Goal: Information Seeking & Learning: Learn about a topic

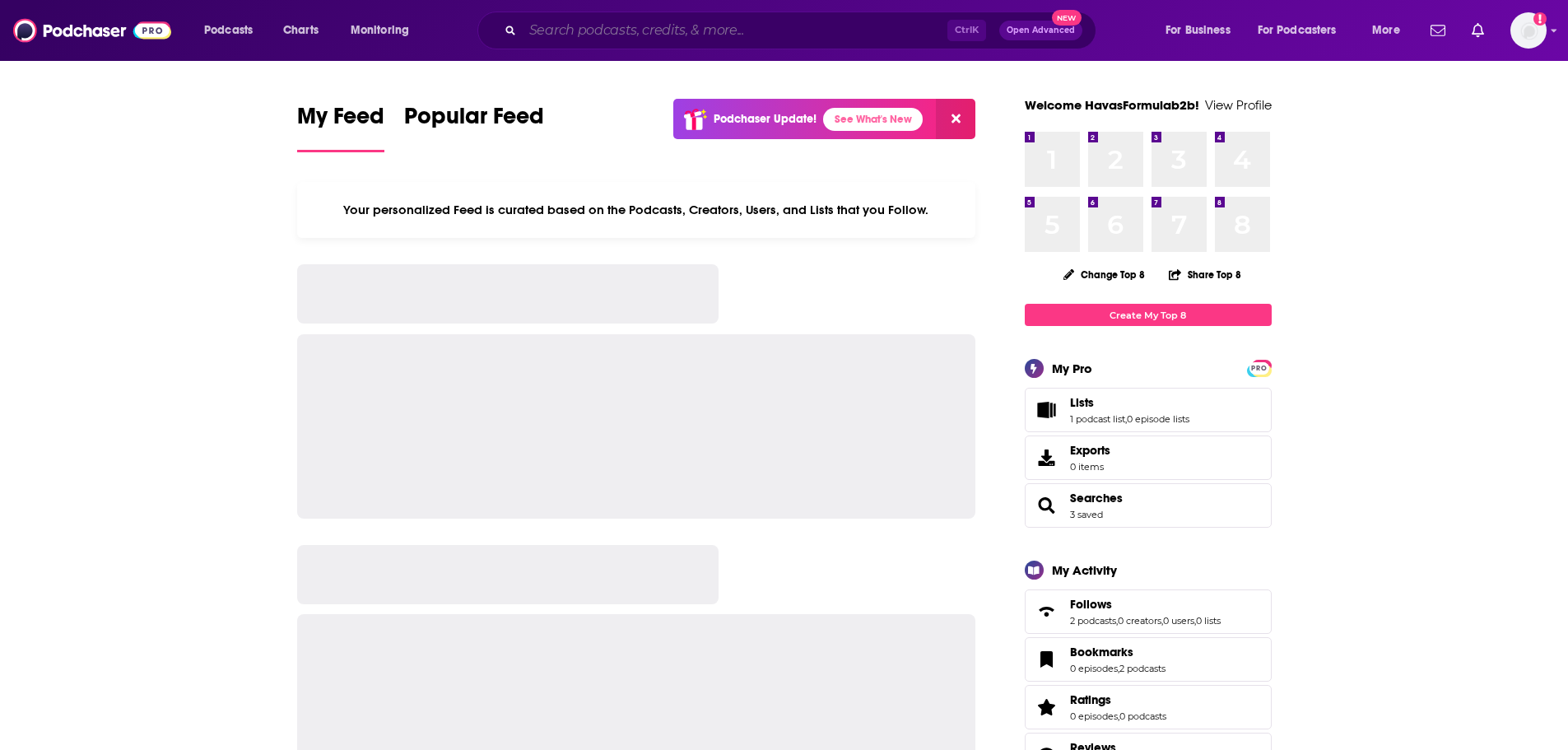
click at [856, 31] on input "Search podcasts, credits, & more..." at bounding box center [735, 30] width 424 height 27
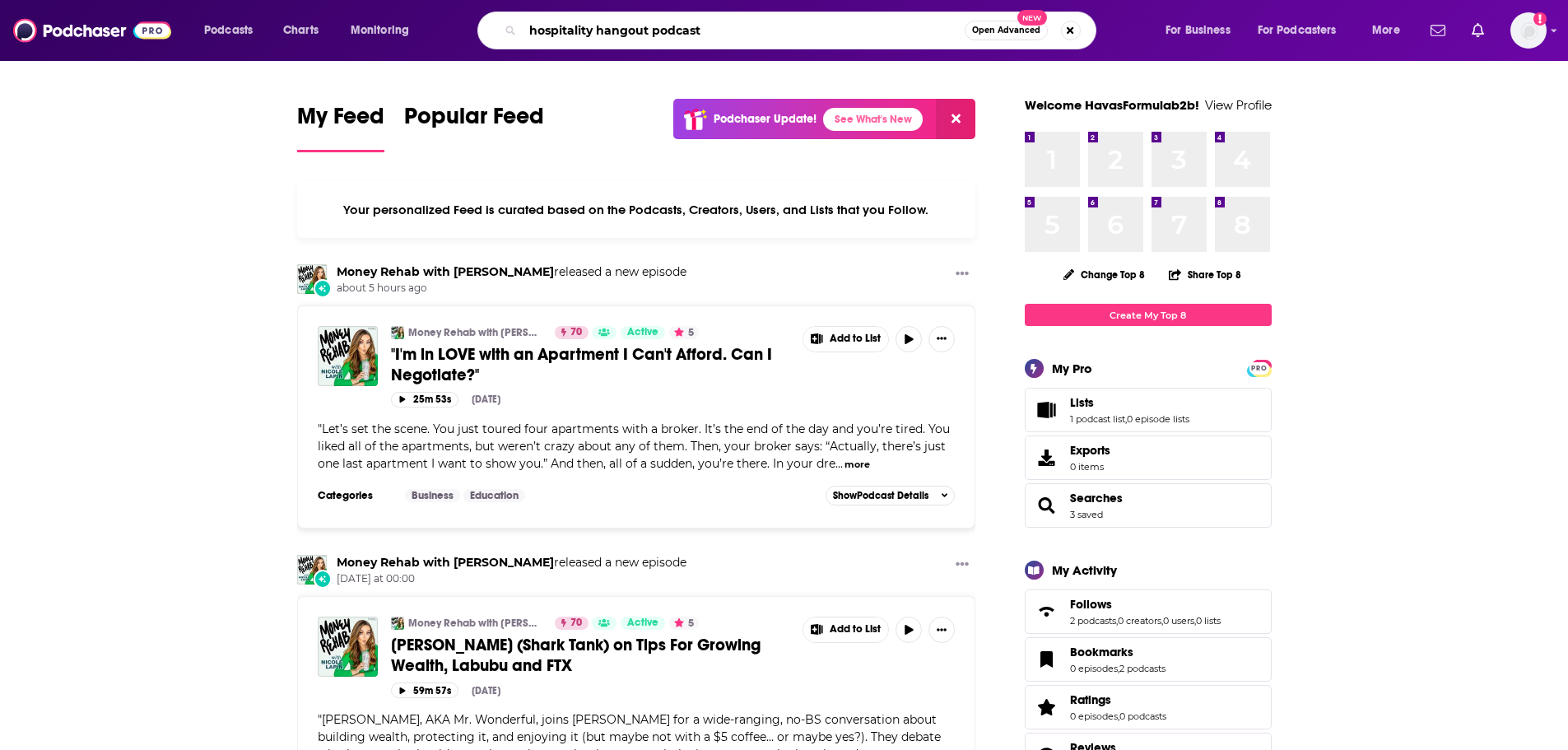
type input "hospitality hangout podcast"
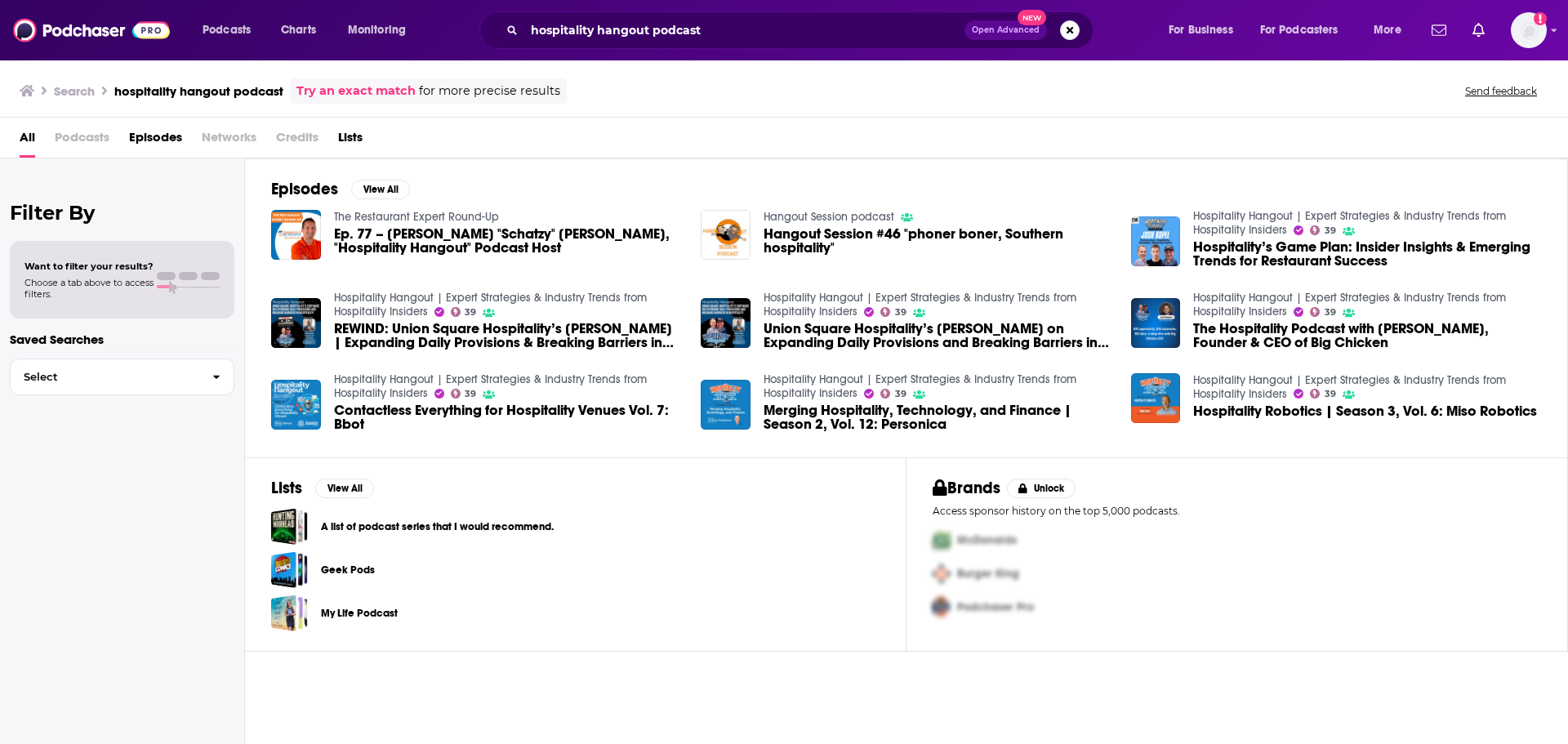
click at [517, 301] on link "Hospitality Hangout | Expert Strategies & Industry Trends from Hospitality Insi…" at bounding box center [491, 304] width 313 height 27
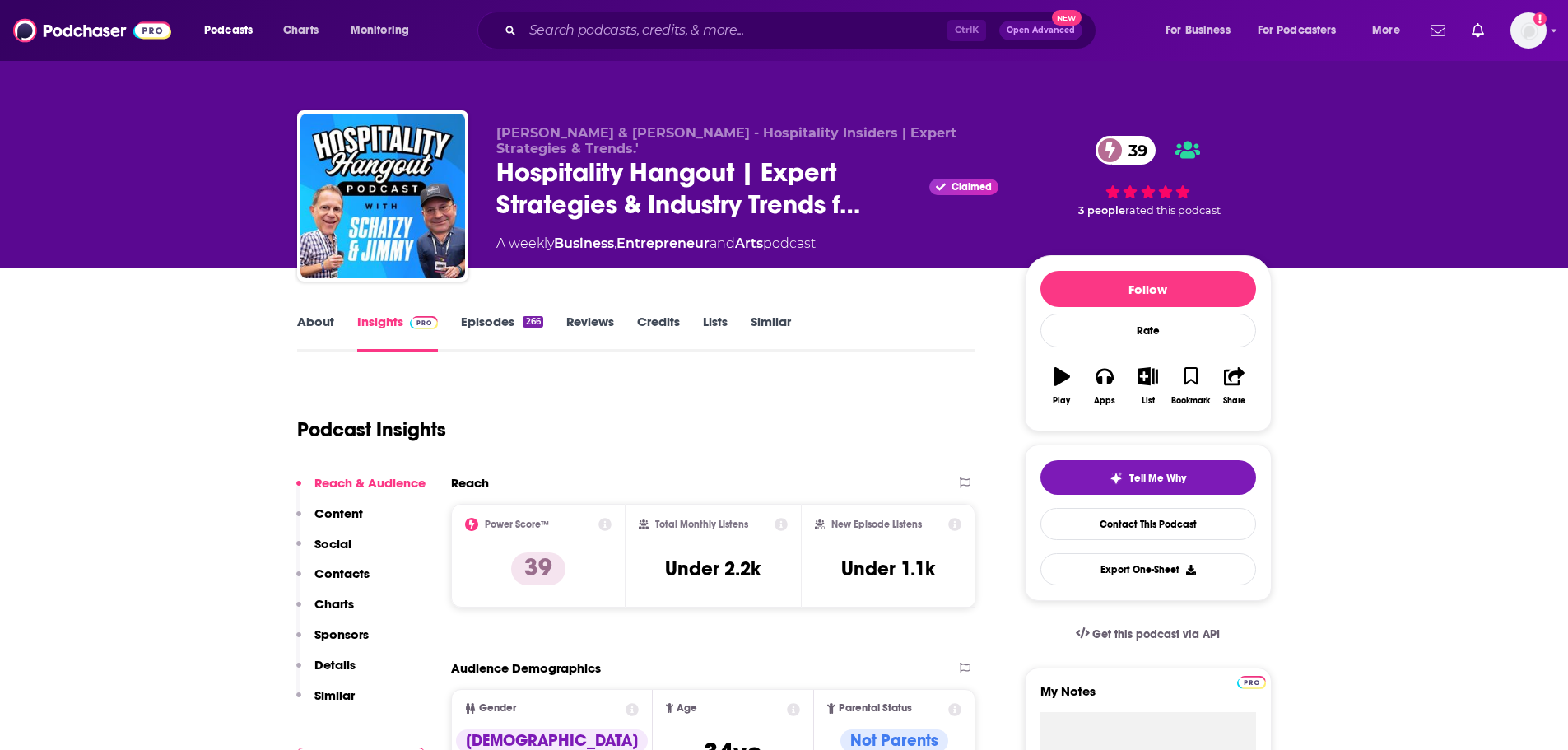
click at [502, 136] on span "[PERSON_NAME] & [PERSON_NAME] - Hospitality Insiders | Expert Strategies & Tren…" at bounding box center [727, 140] width 460 height 31
click at [307, 323] on link "About" at bounding box center [316, 333] width 37 height 37
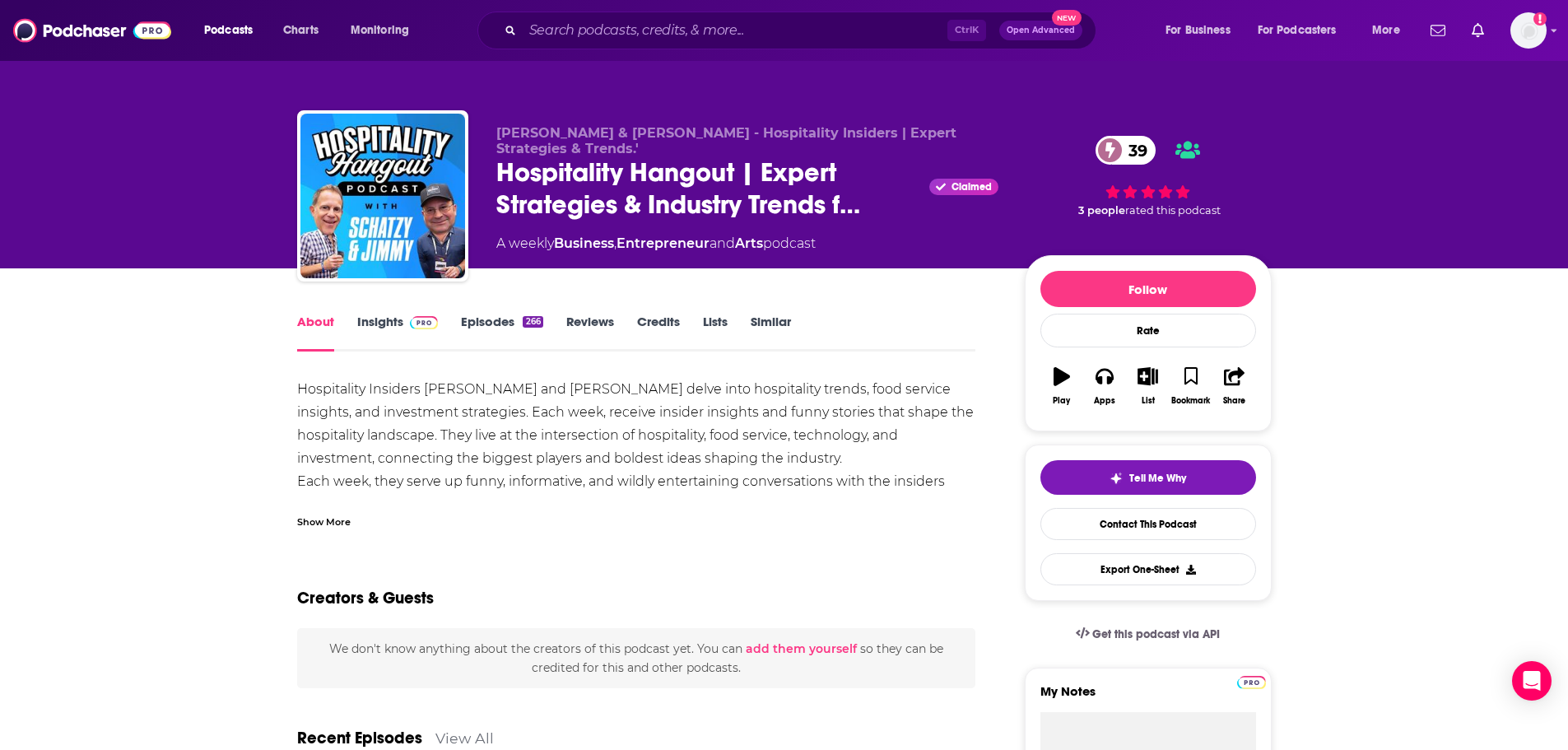
click at [346, 523] on div "Show More" at bounding box center [324, 521] width 53 height 16
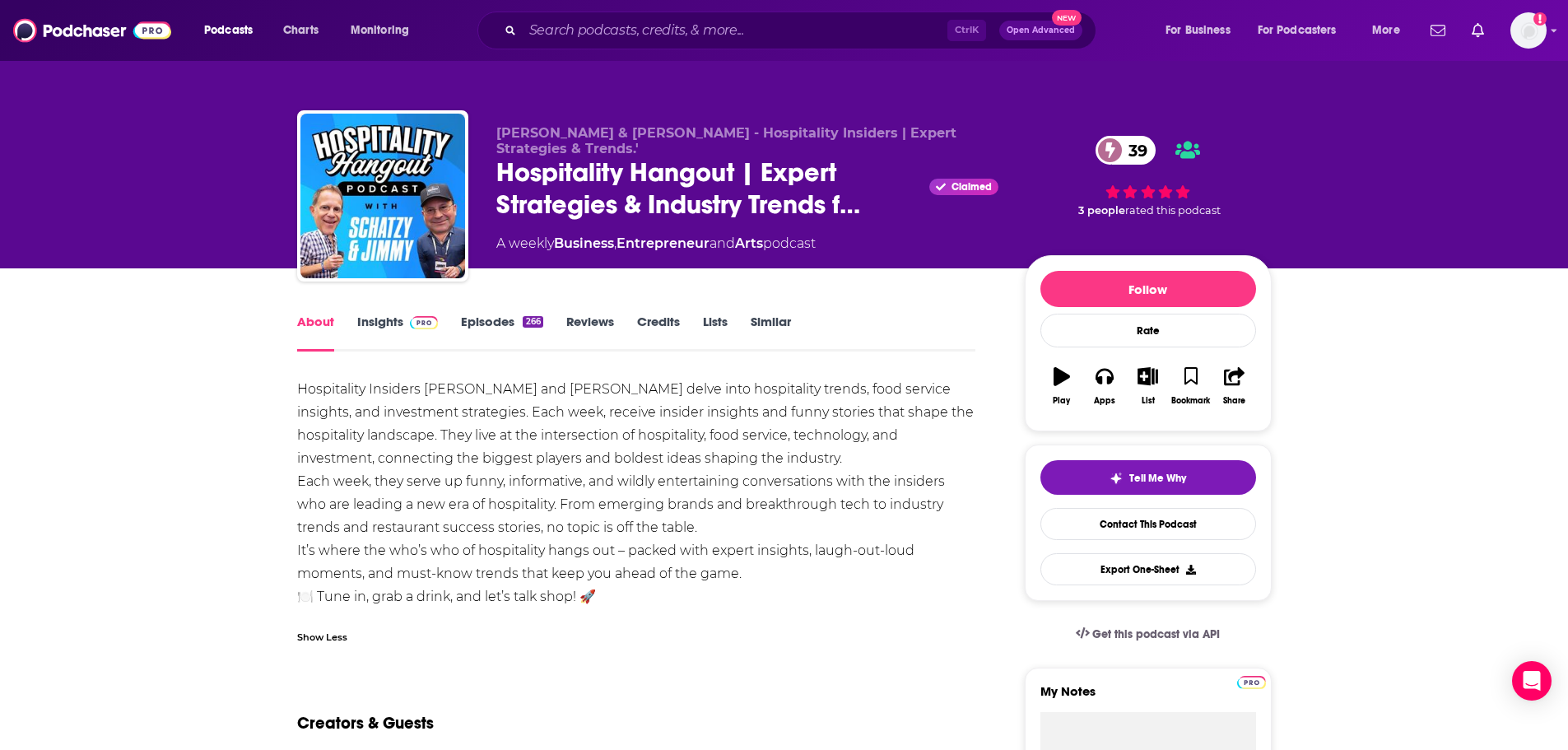
click at [472, 328] on link "Episodes 266" at bounding box center [501, 333] width 81 height 37
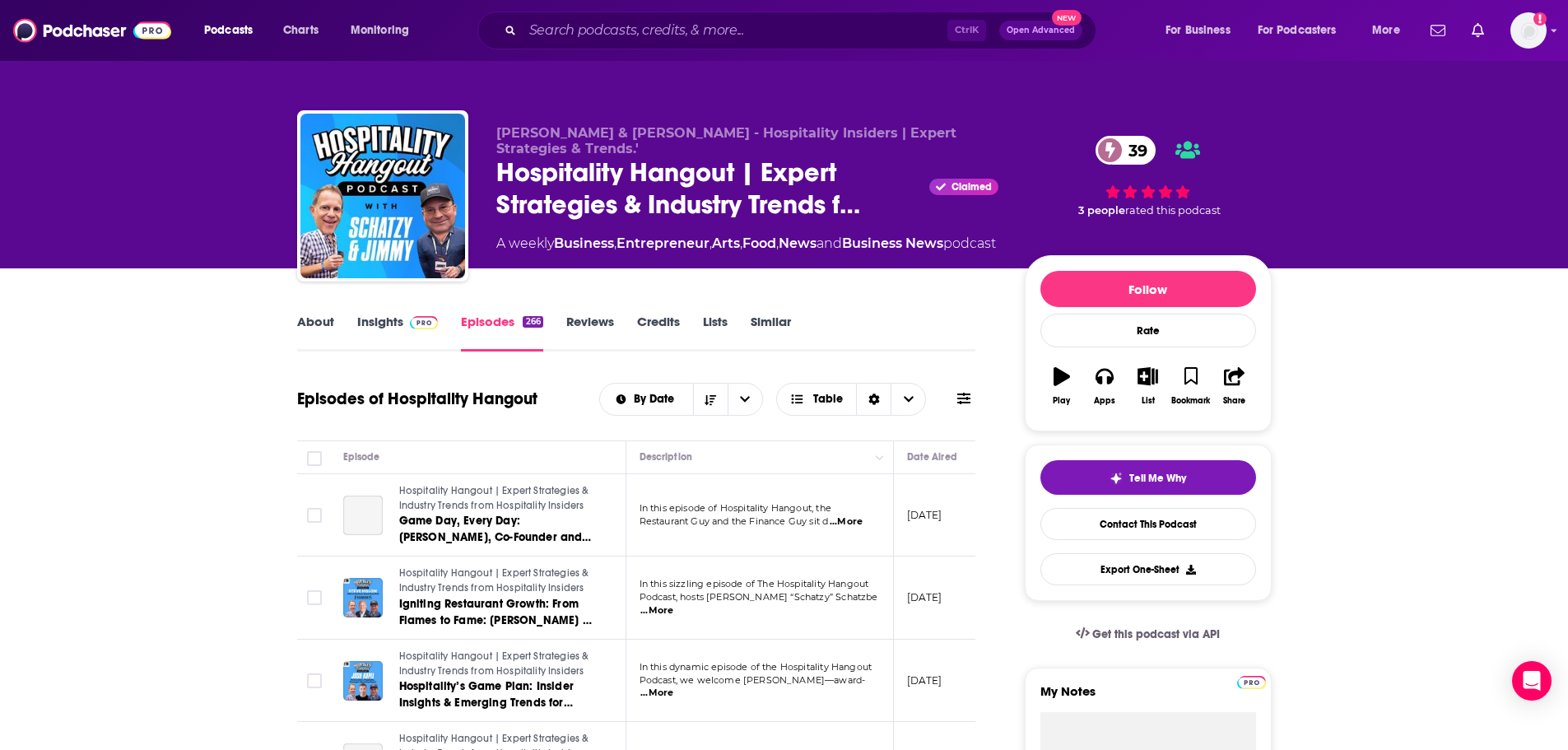
click at [363, 336] on link "Insights" at bounding box center [398, 333] width 81 height 37
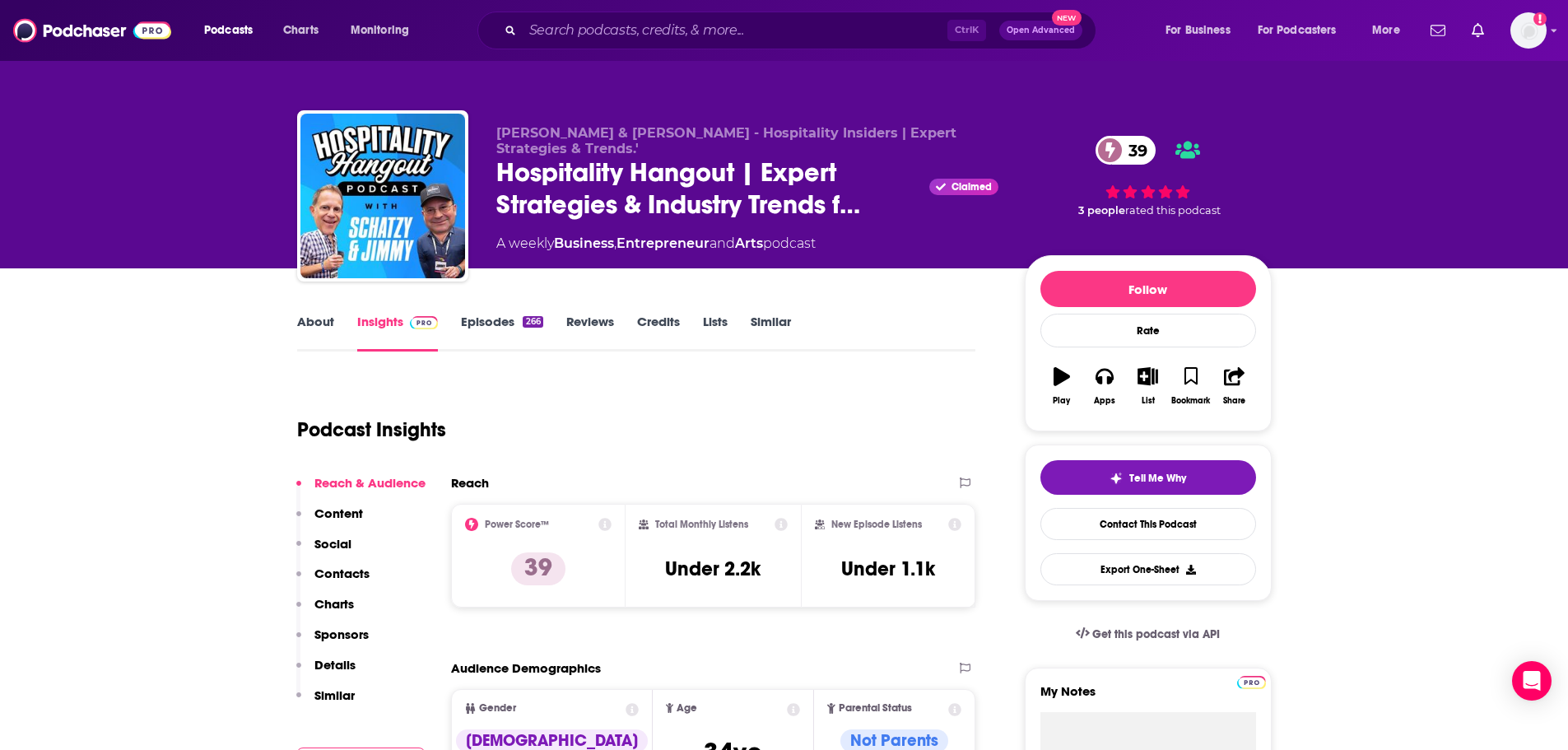
click at [475, 326] on link "Episodes 266" at bounding box center [501, 333] width 81 height 37
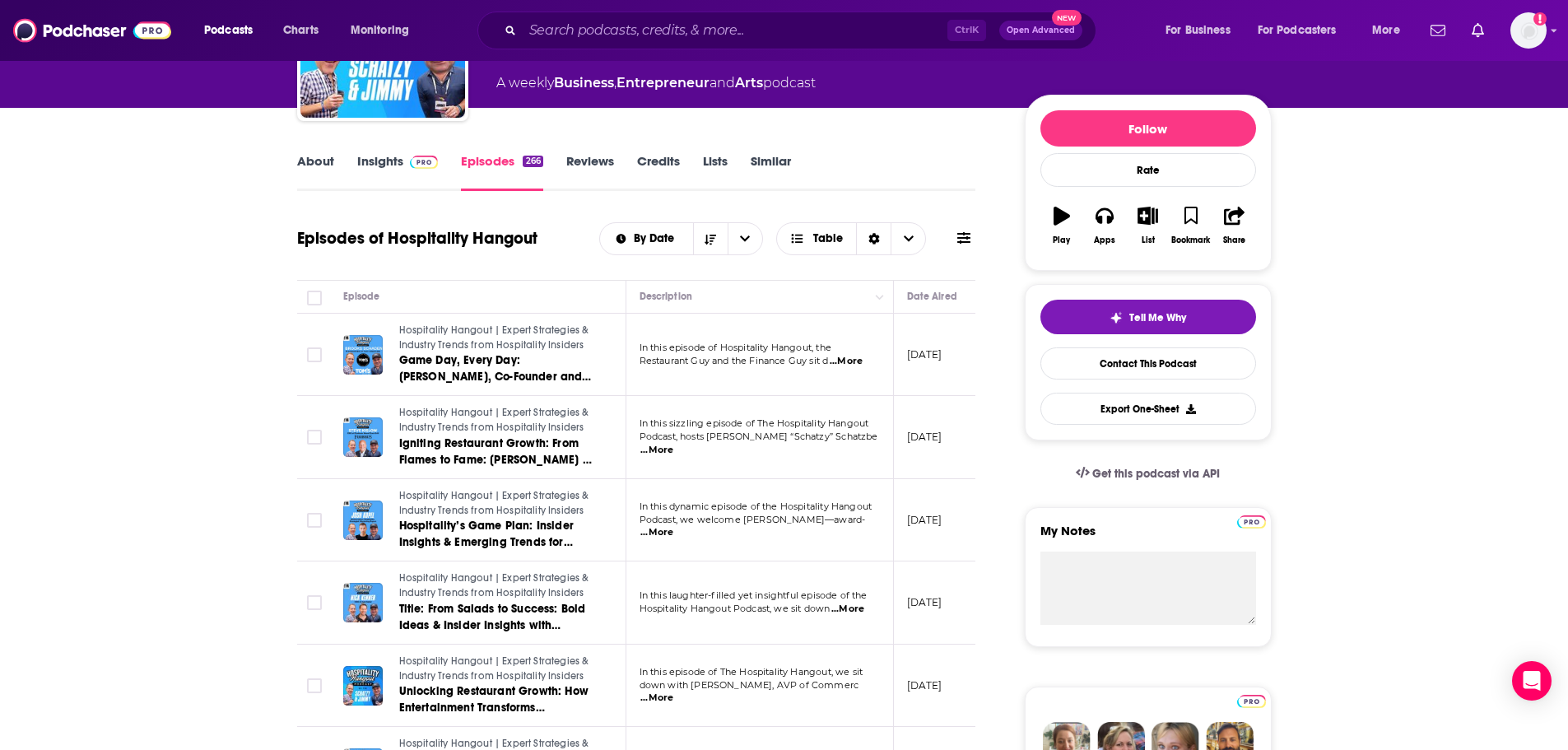
scroll to position [247, 0]
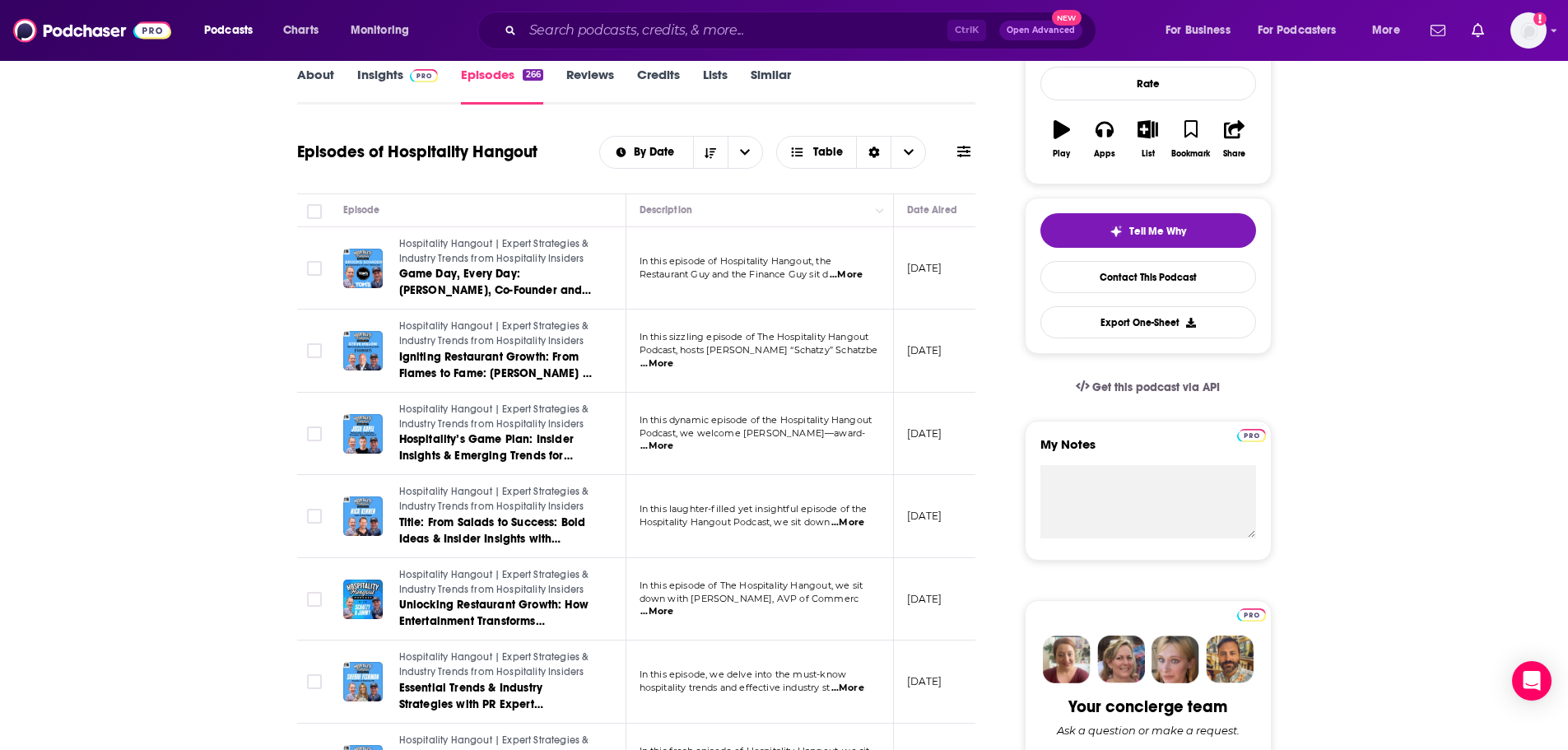
click at [851, 270] on span "...More" at bounding box center [846, 275] width 33 height 13
click at [673, 441] on span "...More" at bounding box center [656, 446] width 33 height 13
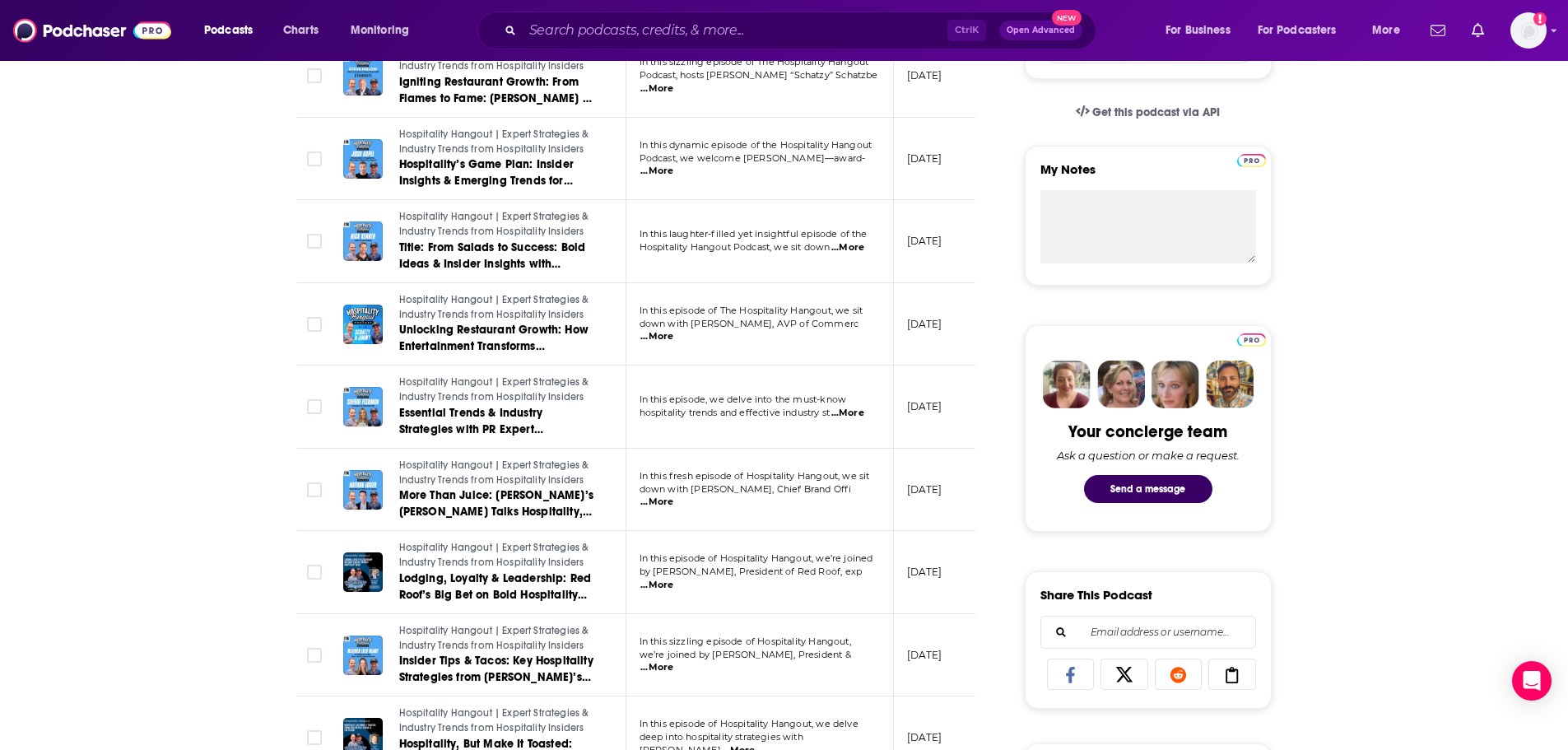
scroll to position [576, 0]
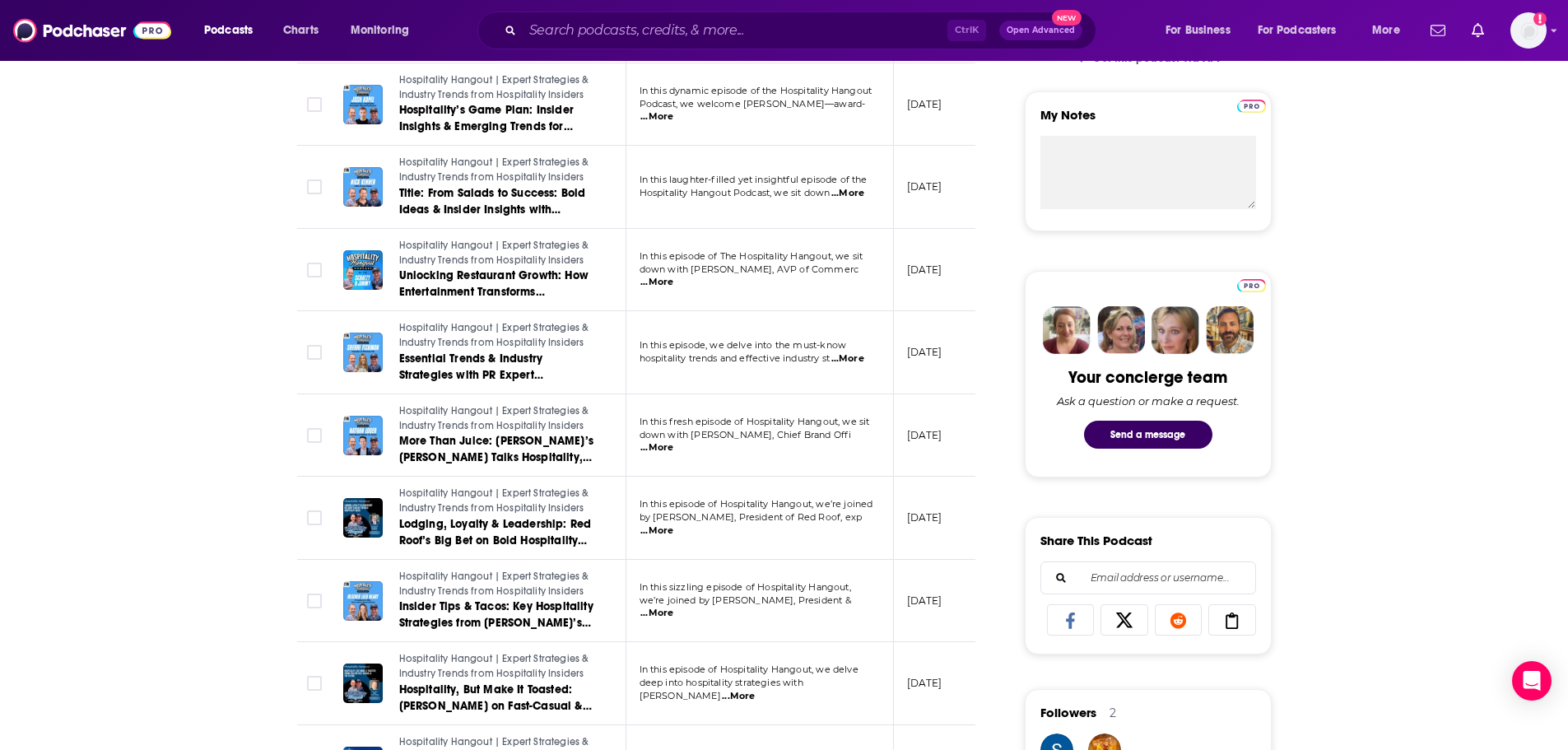
drag, startPoint x: 255, startPoint y: 397, endPoint x: 841, endPoint y: 520, distance: 598.8
click at [673, 524] on span "...More" at bounding box center [656, 531] width 33 height 13
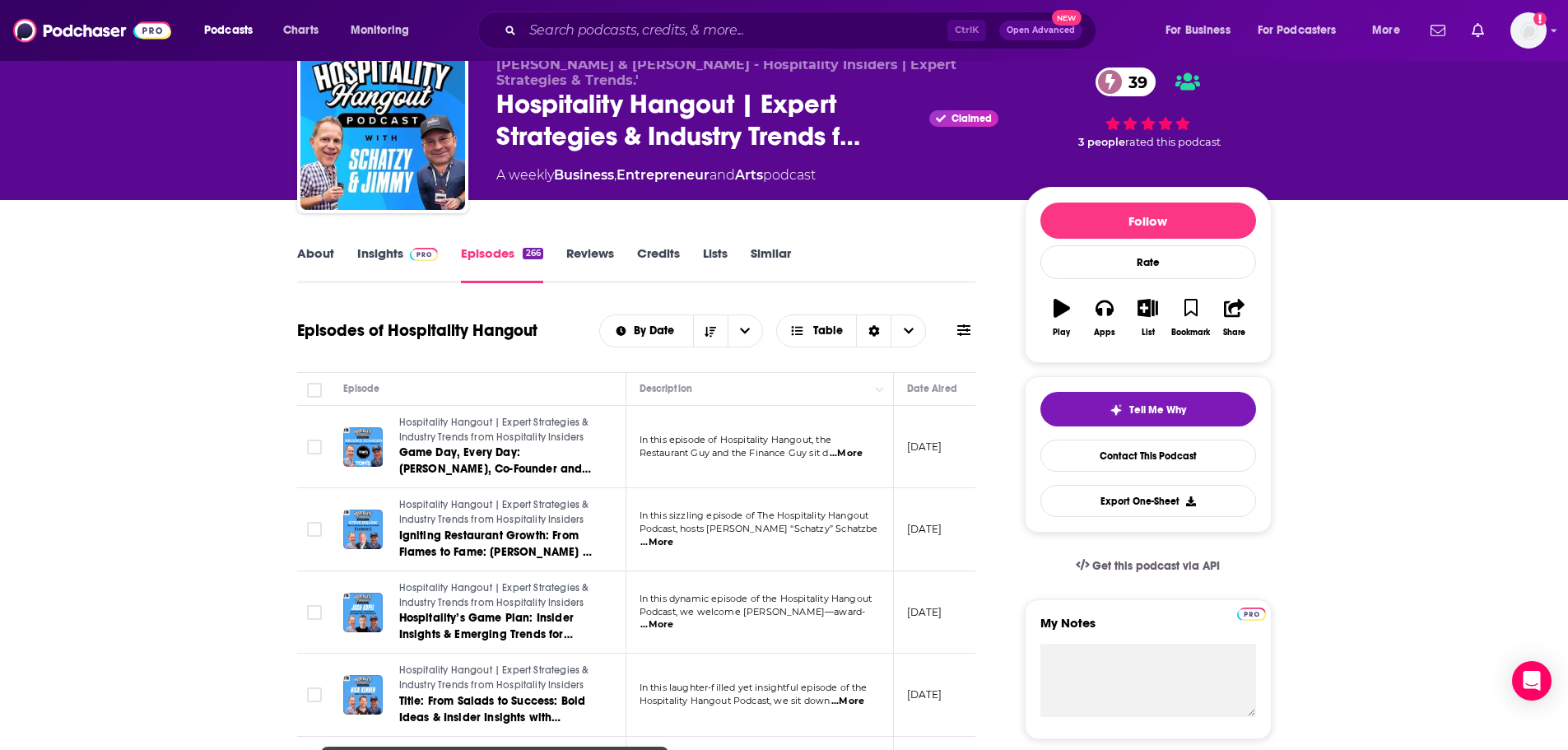
scroll to position [0, 0]
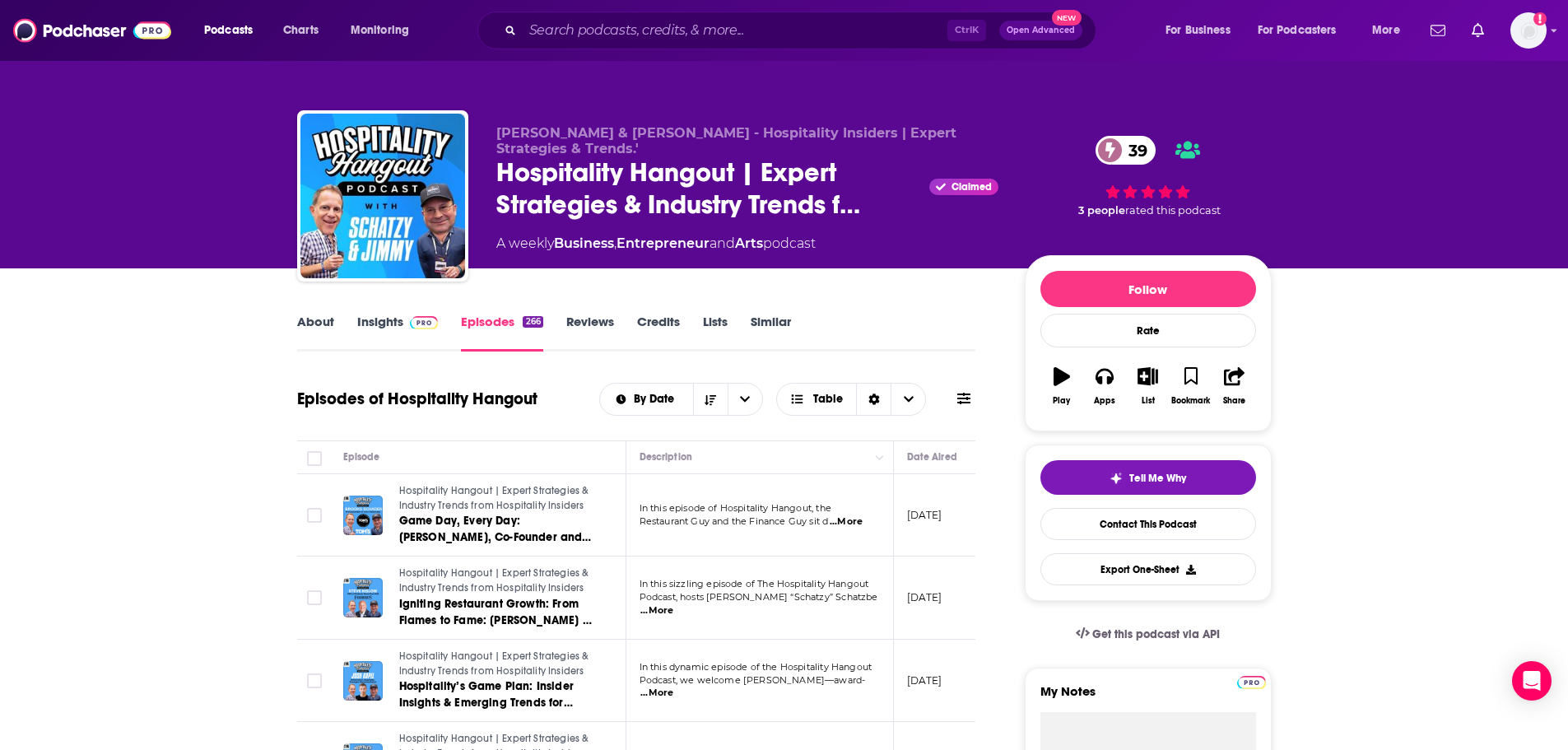
click at [327, 324] on link "About" at bounding box center [316, 333] width 37 height 37
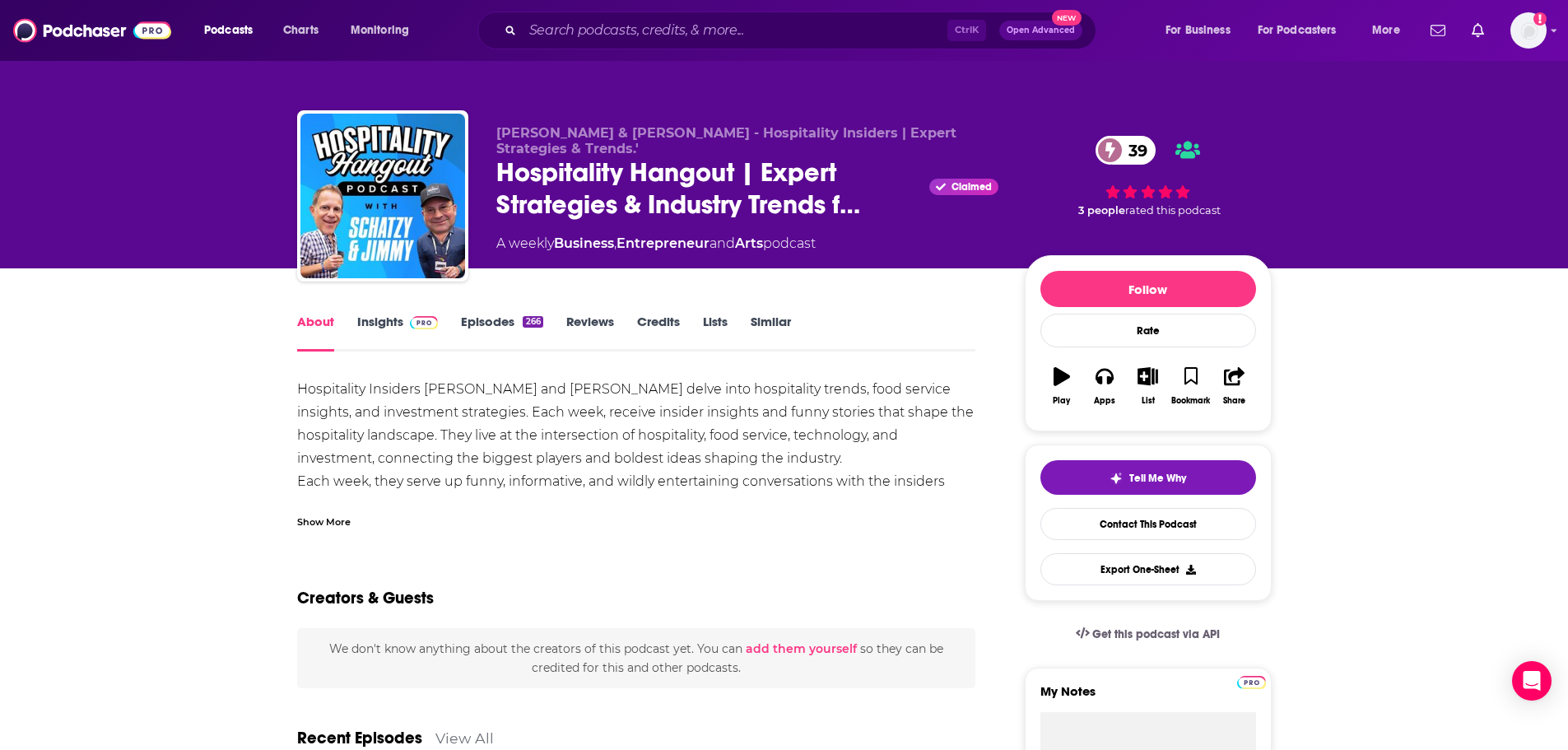
click at [410, 318] on img at bounding box center [424, 322] width 29 height 13
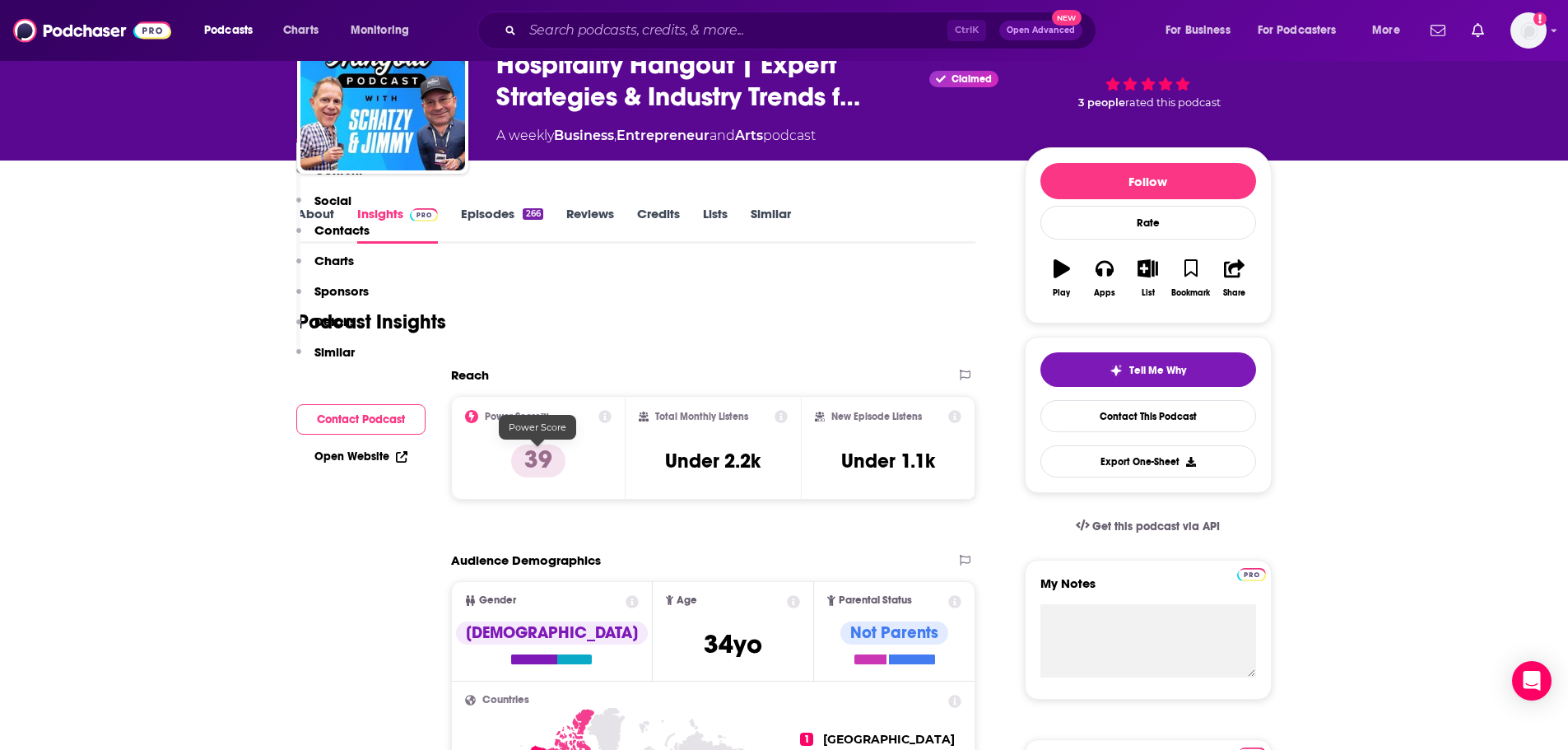
scroll to position [329, 0]
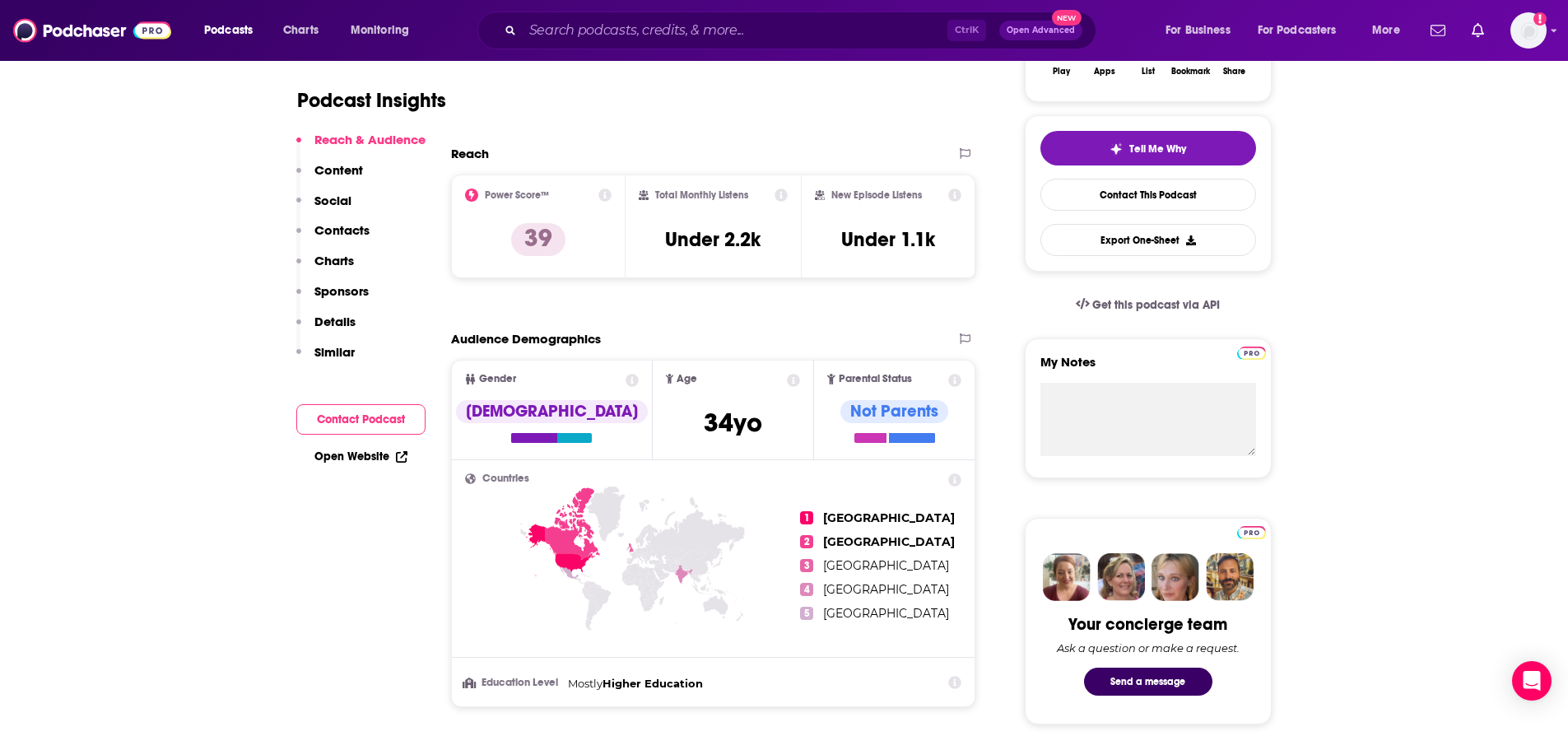
click at [379, 457] on link "Open Website" at bounding box center [361, 457] width 93 height 14
